Goal: Navigation & Orientation: Find specific page/section

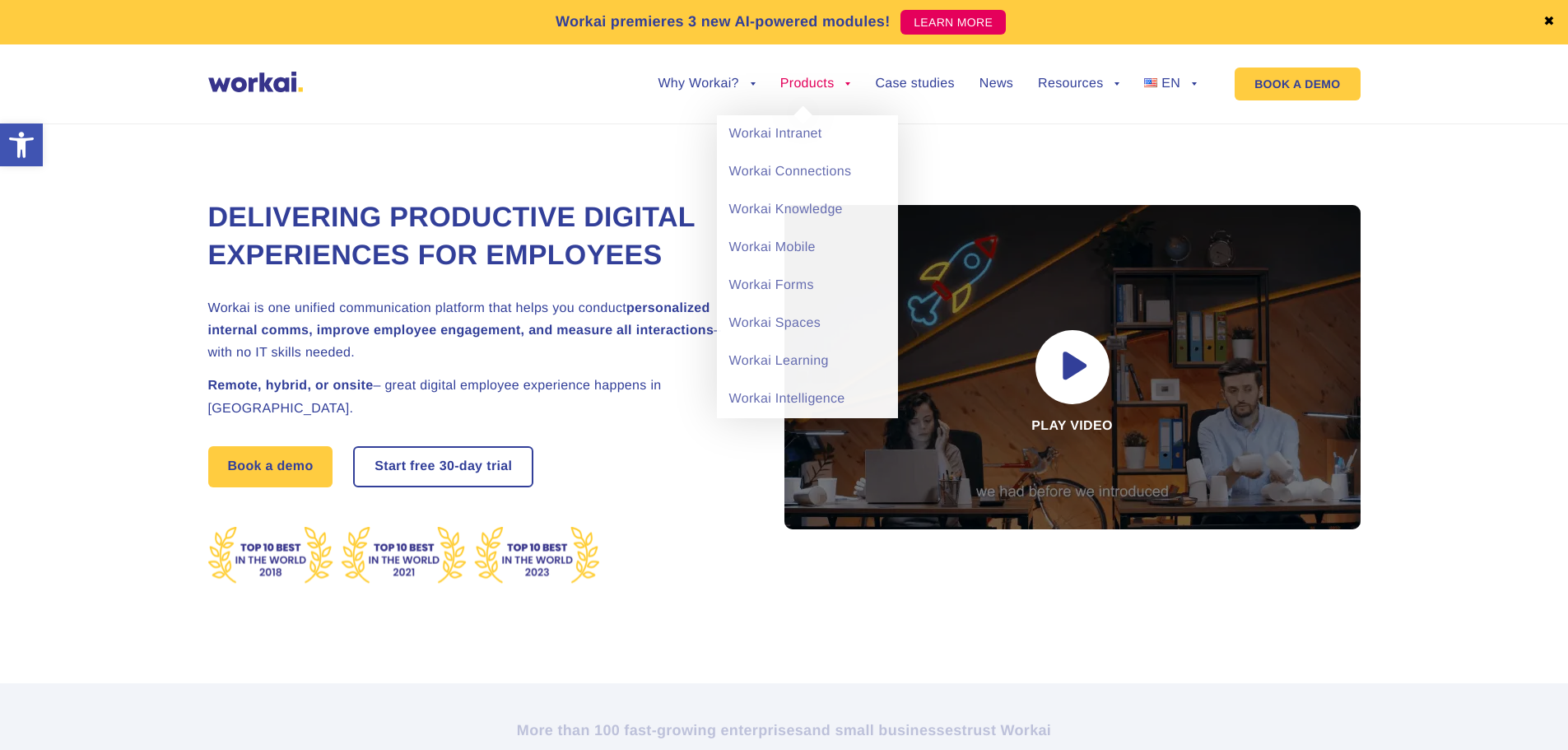
click at [842, 88] on link "Products" at bounding box center [816, 83] width 71 height 13
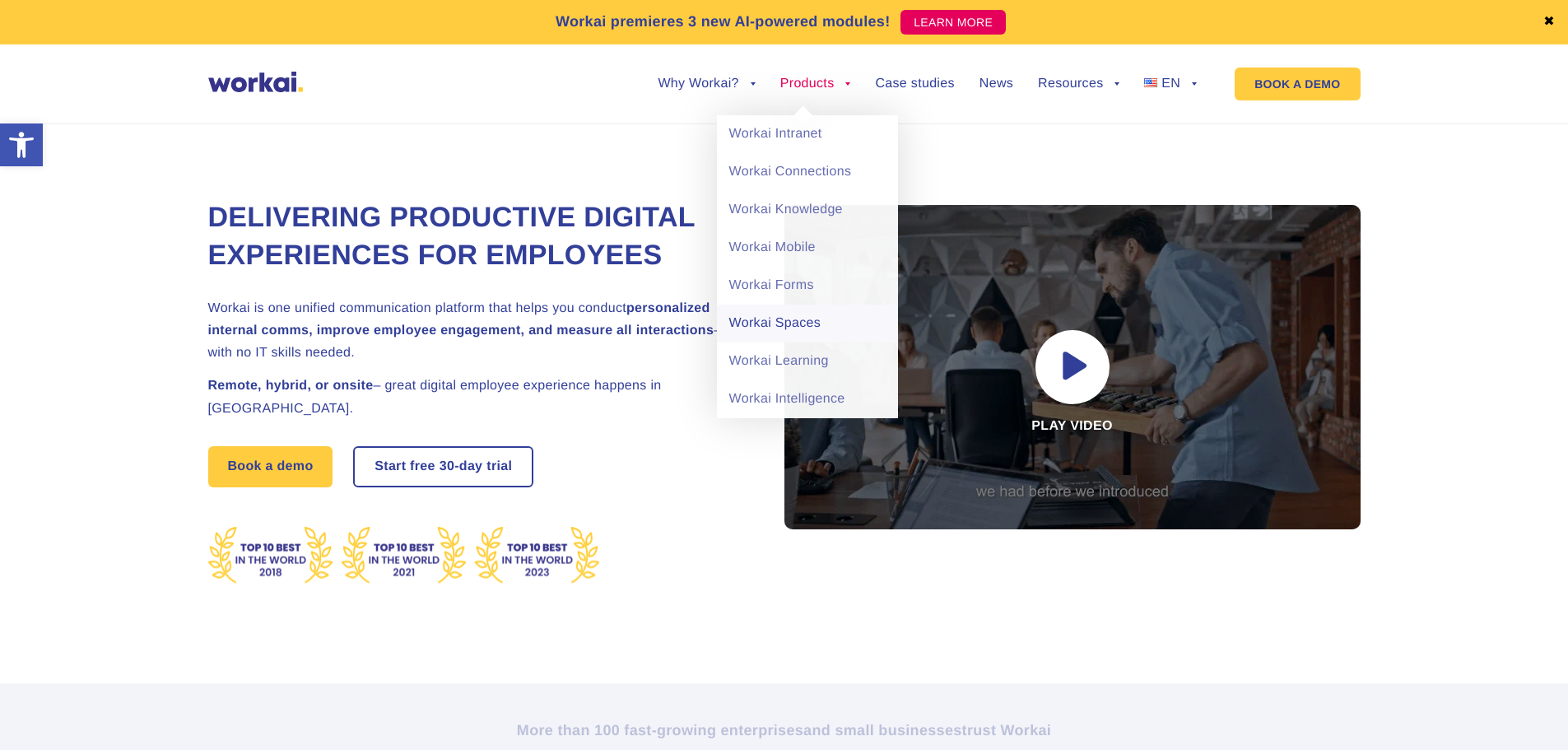
click at [792, 331] on link "Workai Spaces" at bounding box center [808, 323] width 181 height 38
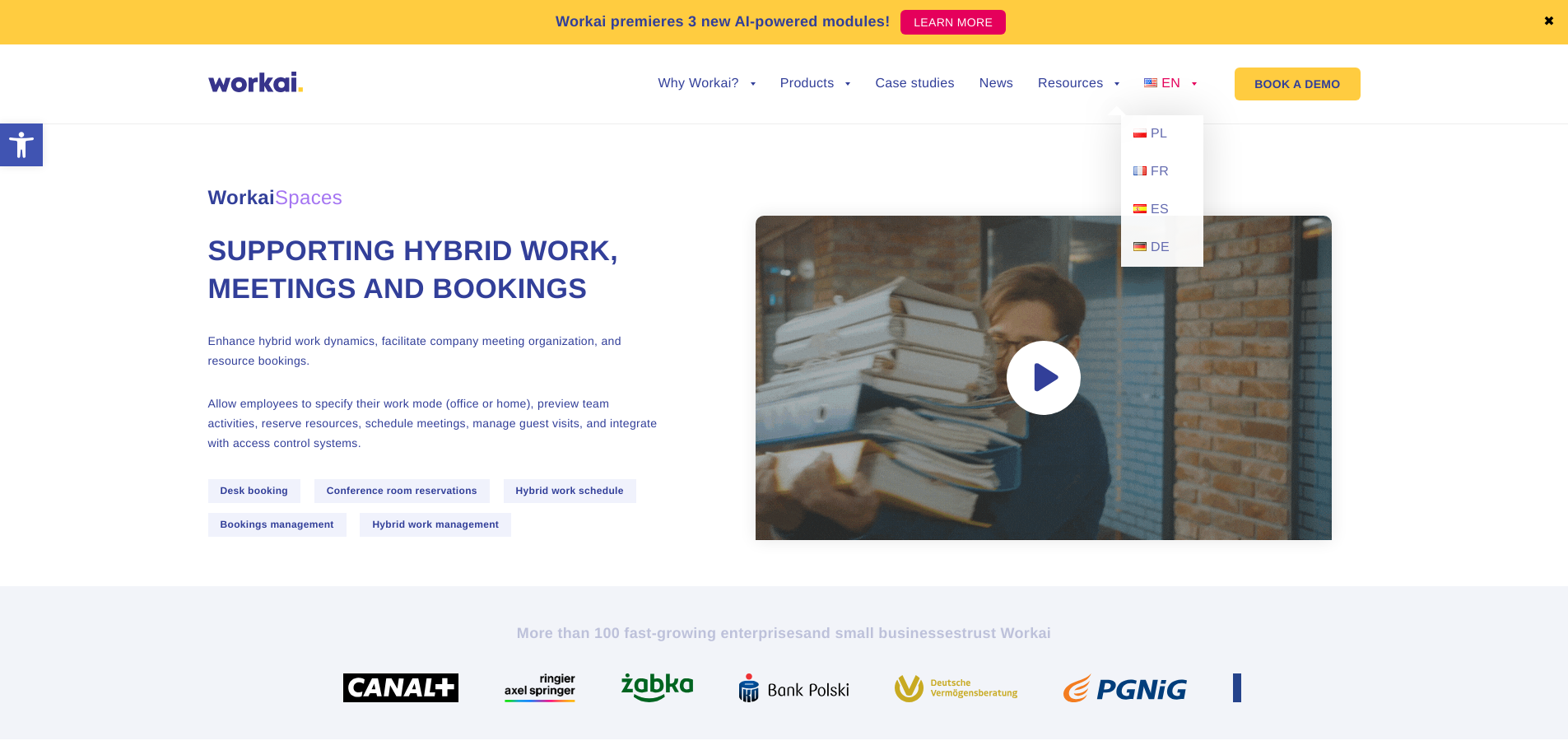
click at [1192, 84] on link "EN" at bounding box center [1170, 83] width 53 height 13
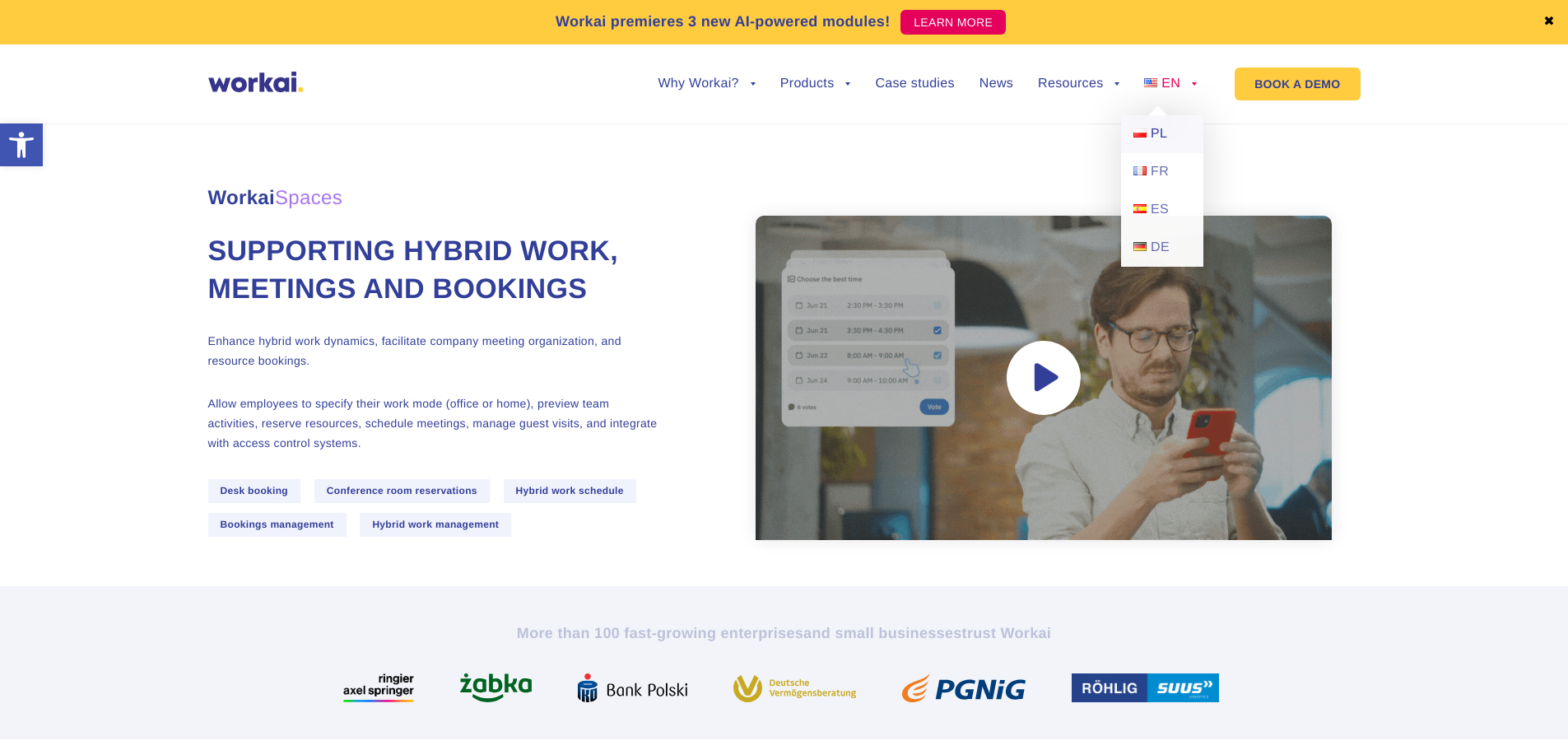
click at [1157, 138] on span "PL" at bounding box center [1159, 134] width 17 height 14
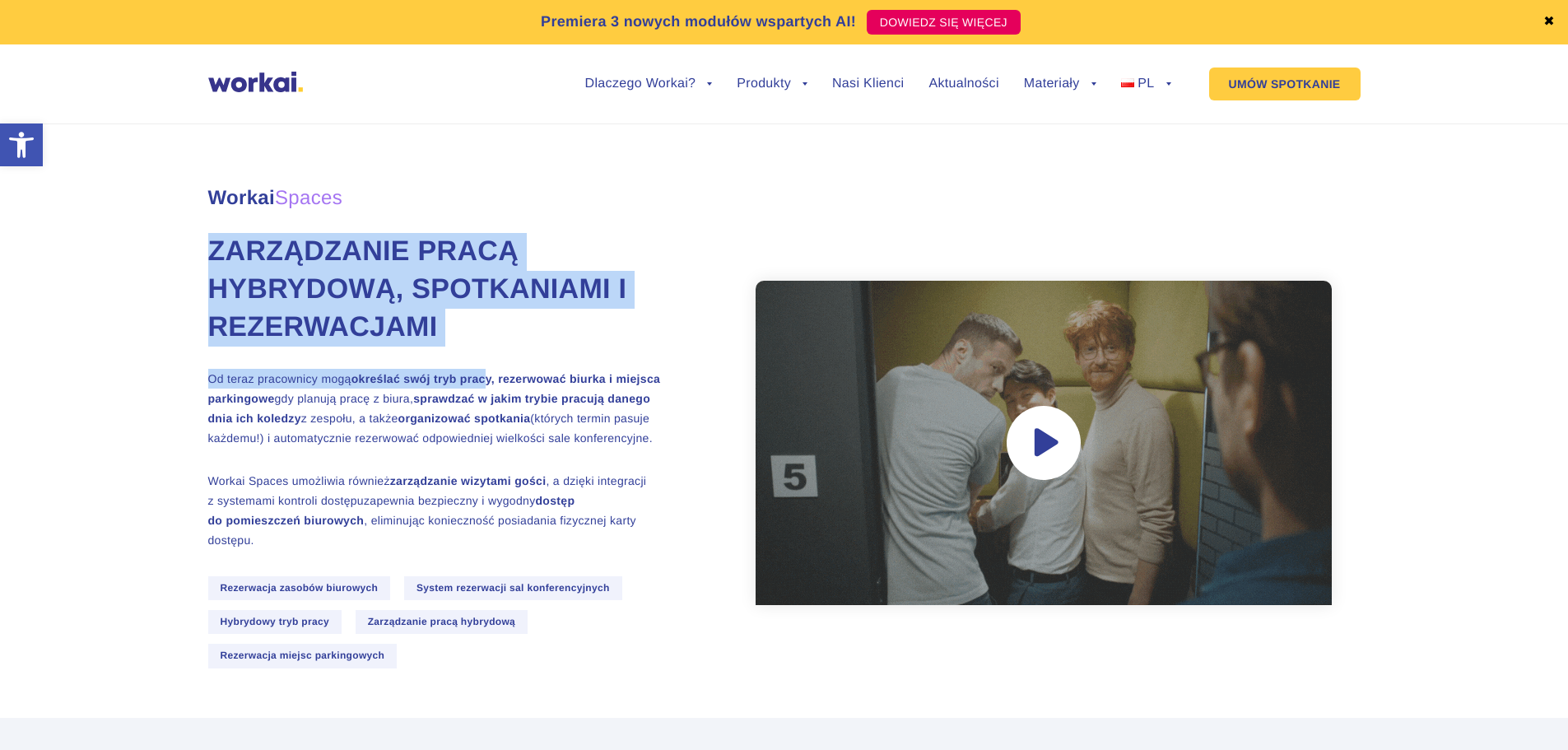
drag, startPoint x: 208, startPoint y: 261, endPoint x: 485, endPoint y: 349, distance: 290.6
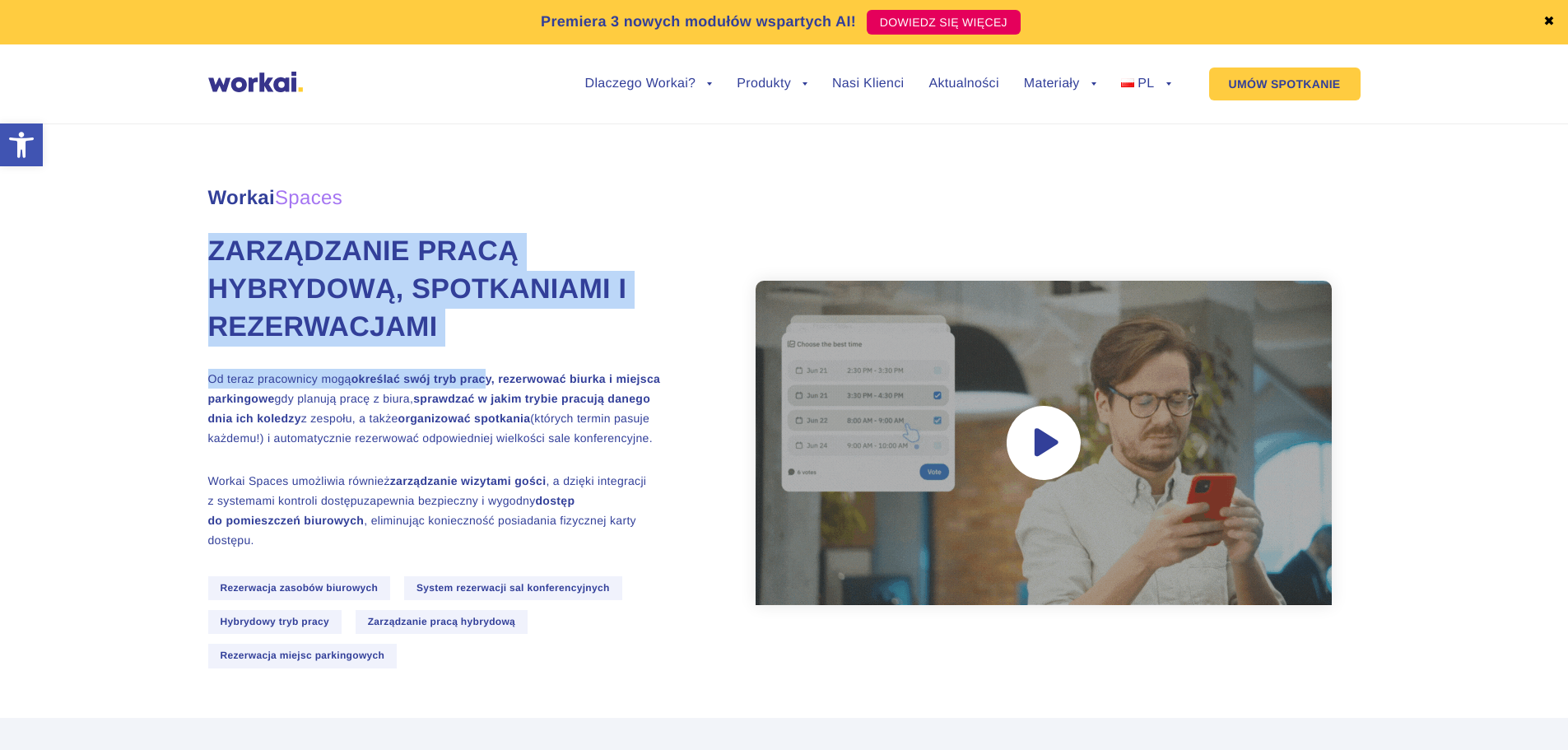
click at [485, 349] on div "Workai Spaces Zarządzanie pracą hybrydową, spotkaniami i rezerwacjami Od teraz …" at bounding box center [468, 443] width 519 height 549
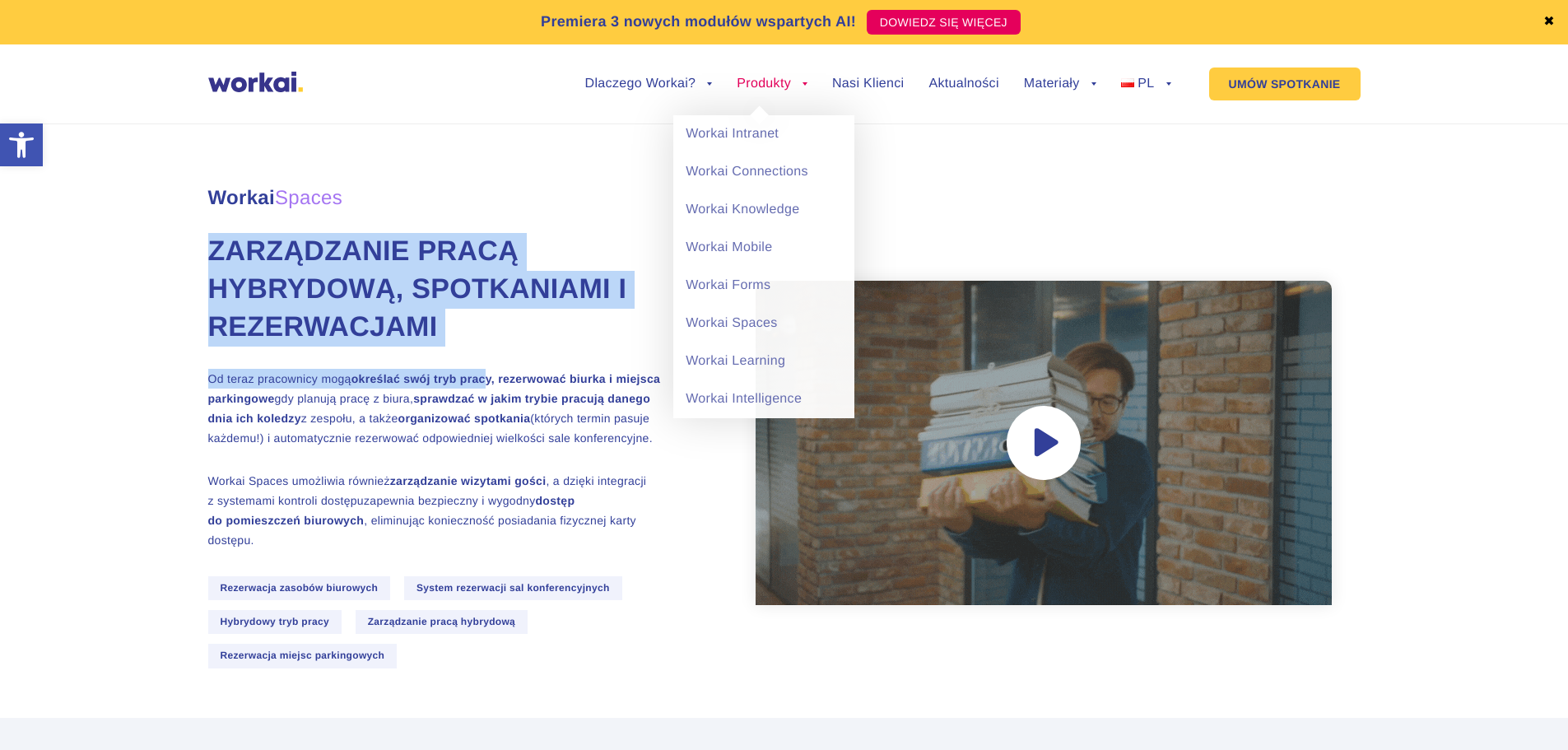
click at [795, 84] on link "Produkty" at bounding box center [772, 83] width 71 height 13
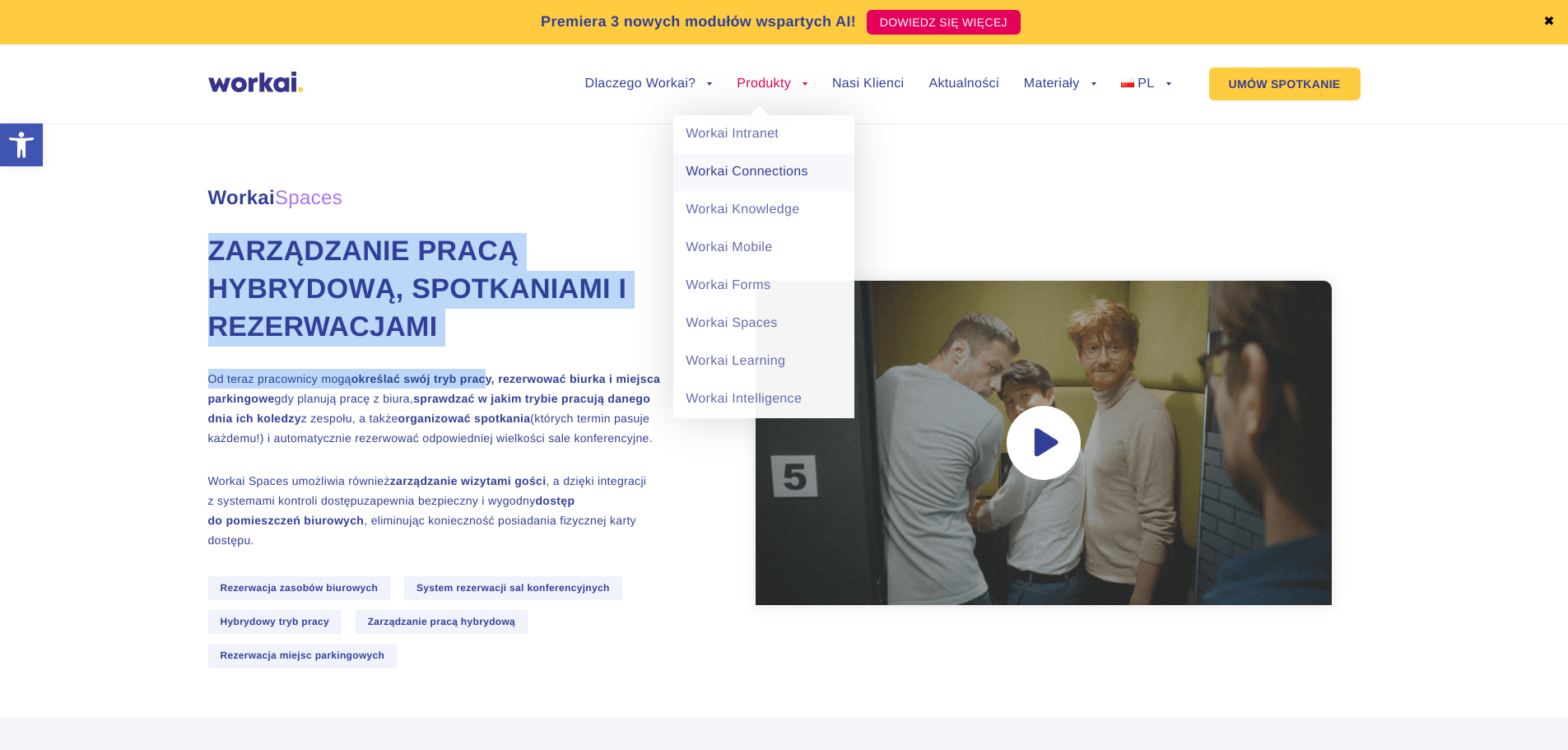
click at [754, 178] on link "Workai Connections" at bounding box center [764, 172] width 181 height 38
